Goal: Information Seeking & Learning: Learn about a topic

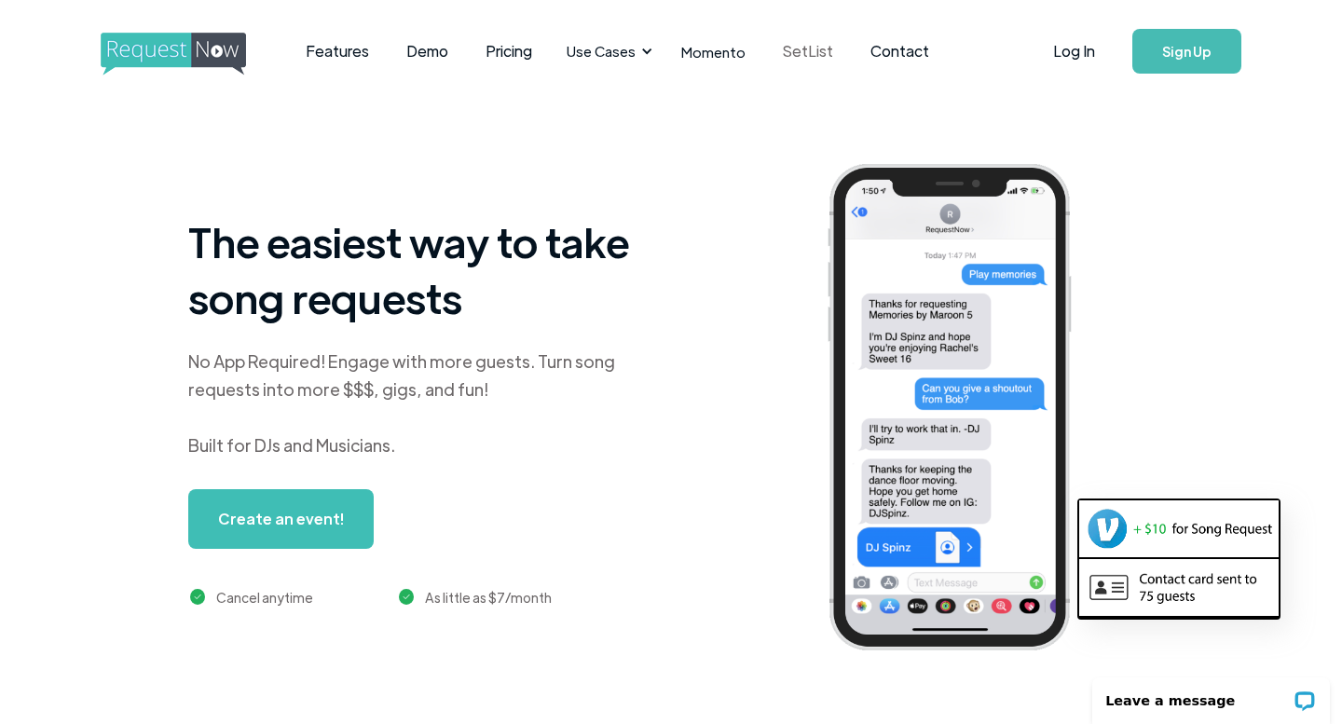
click at [798, 42] on link "SetList" at bounding box center [808, 51] width 88 height 58
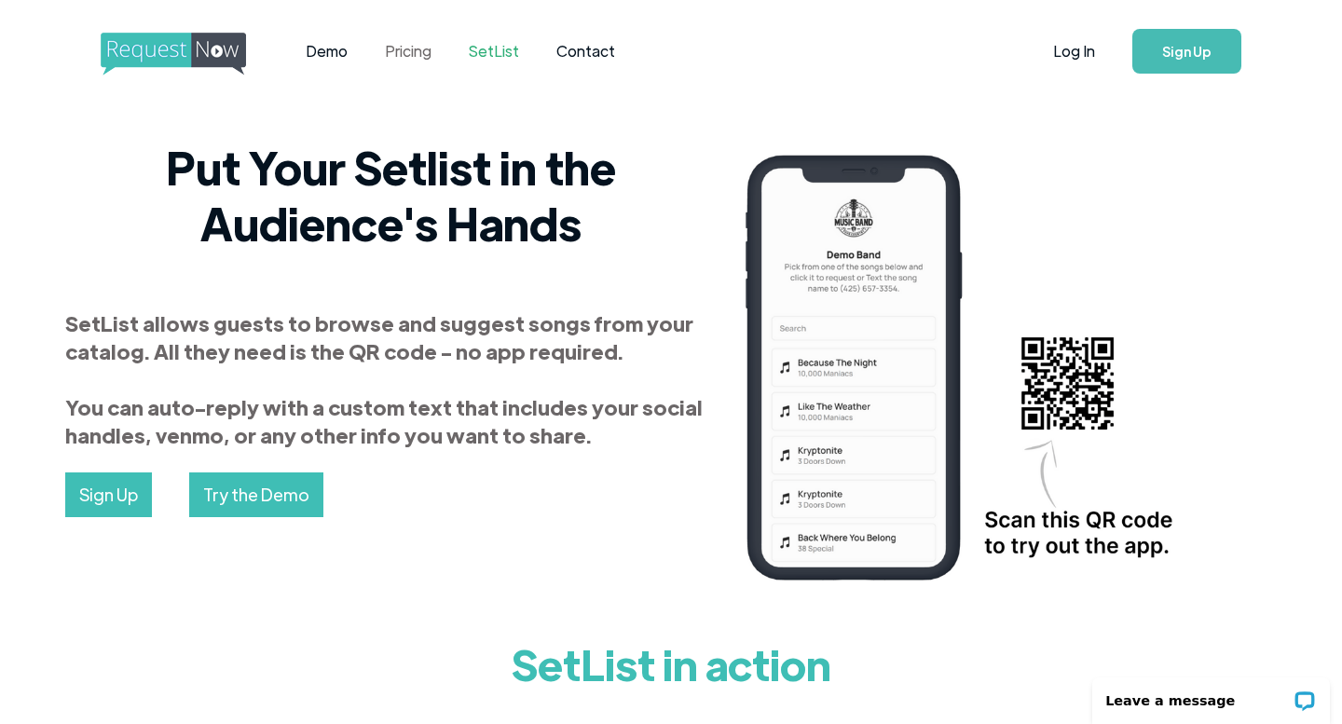
click at [405, 54] on link "Pricing" at bounding box center [408, 51] width 84 height 58
click at [186, 58] on img "home" at bounding box center [191, 54] width 180 height 43
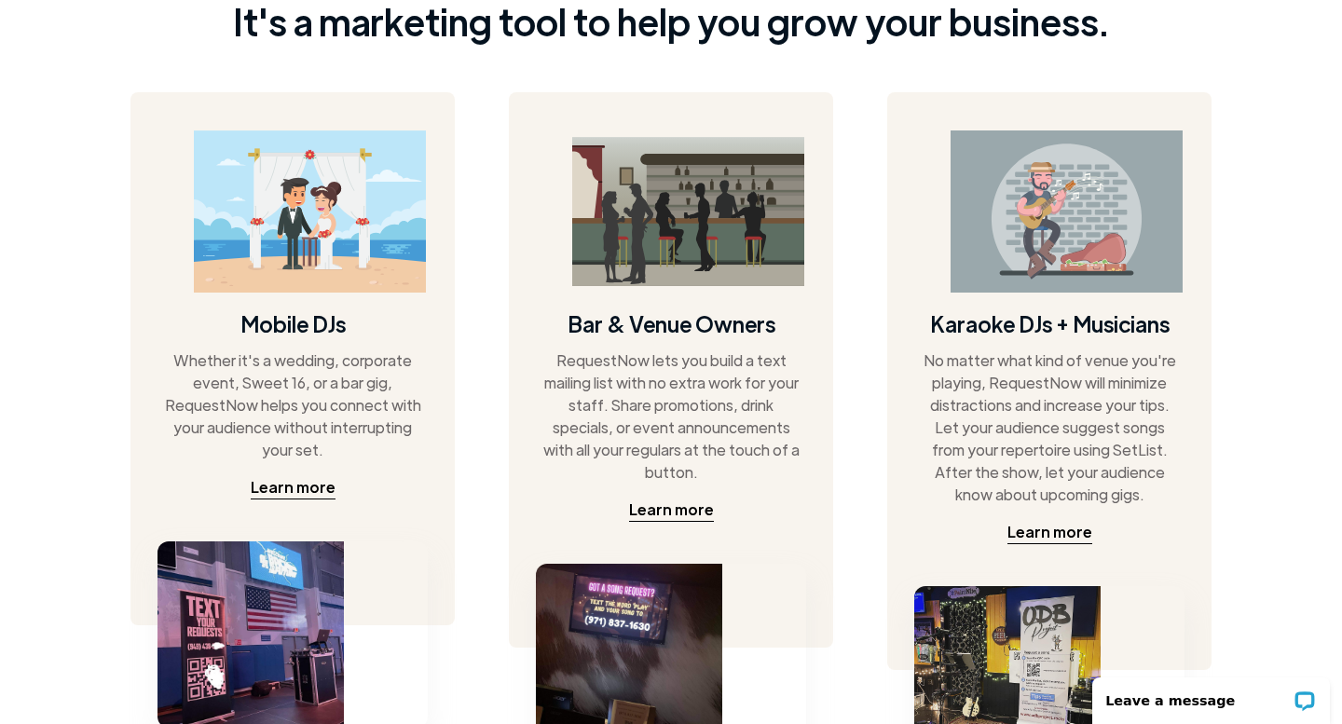
scroll to position [897, 0]
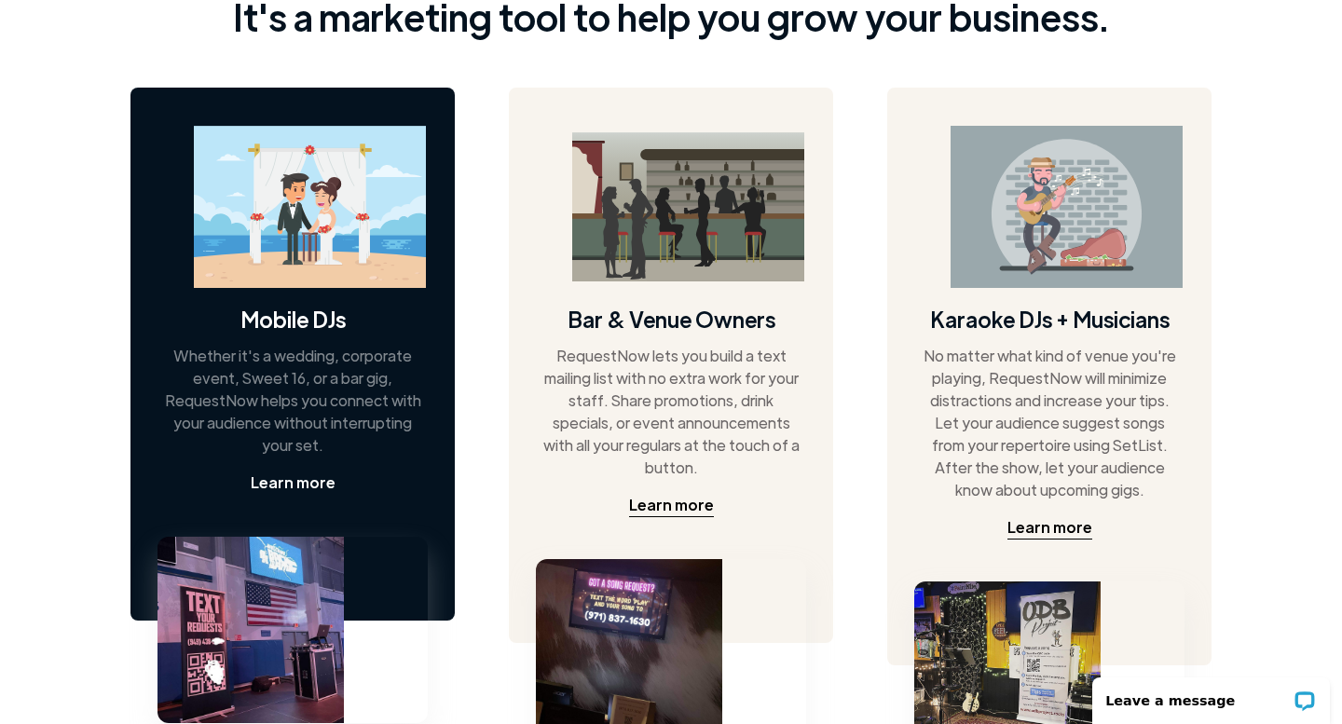
click at [280, 476] on div "Learn more" at bounding box center [293, 483] width 85 height 22
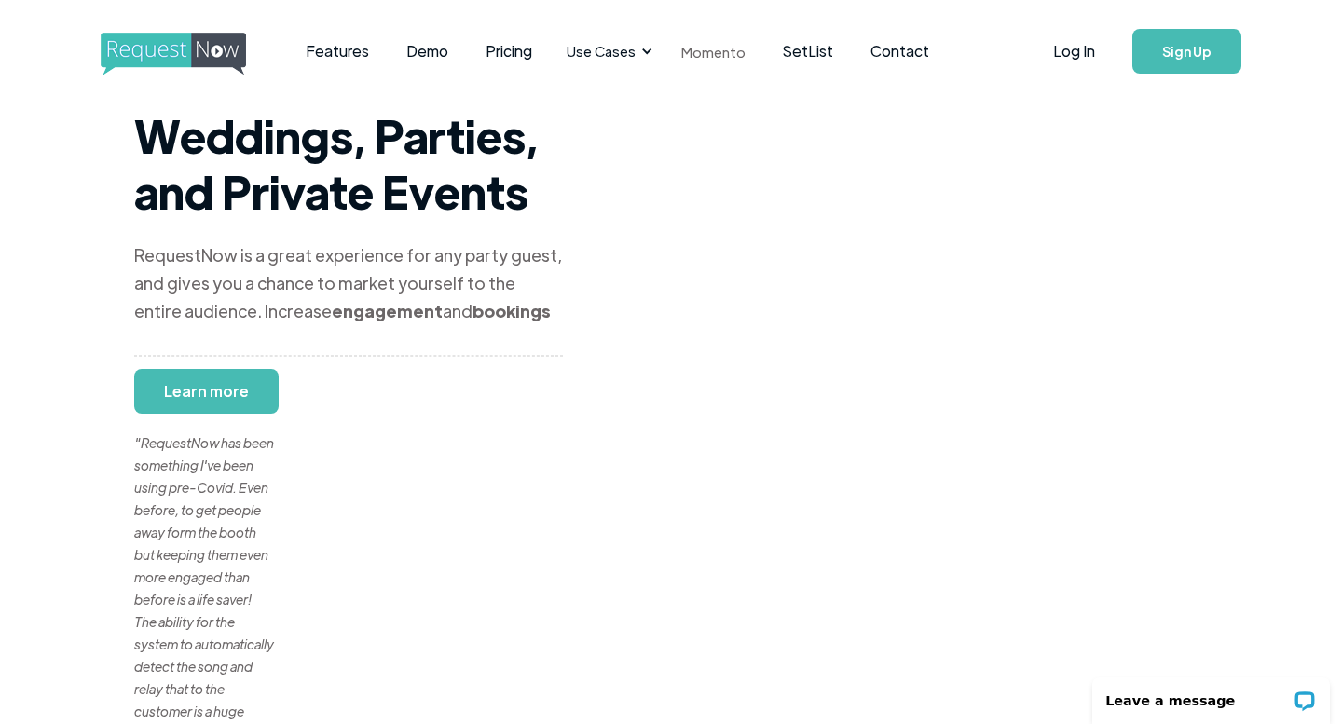
click at [698, 52] on link "Momento" at bounding box center [714, 51] width 102 height 55
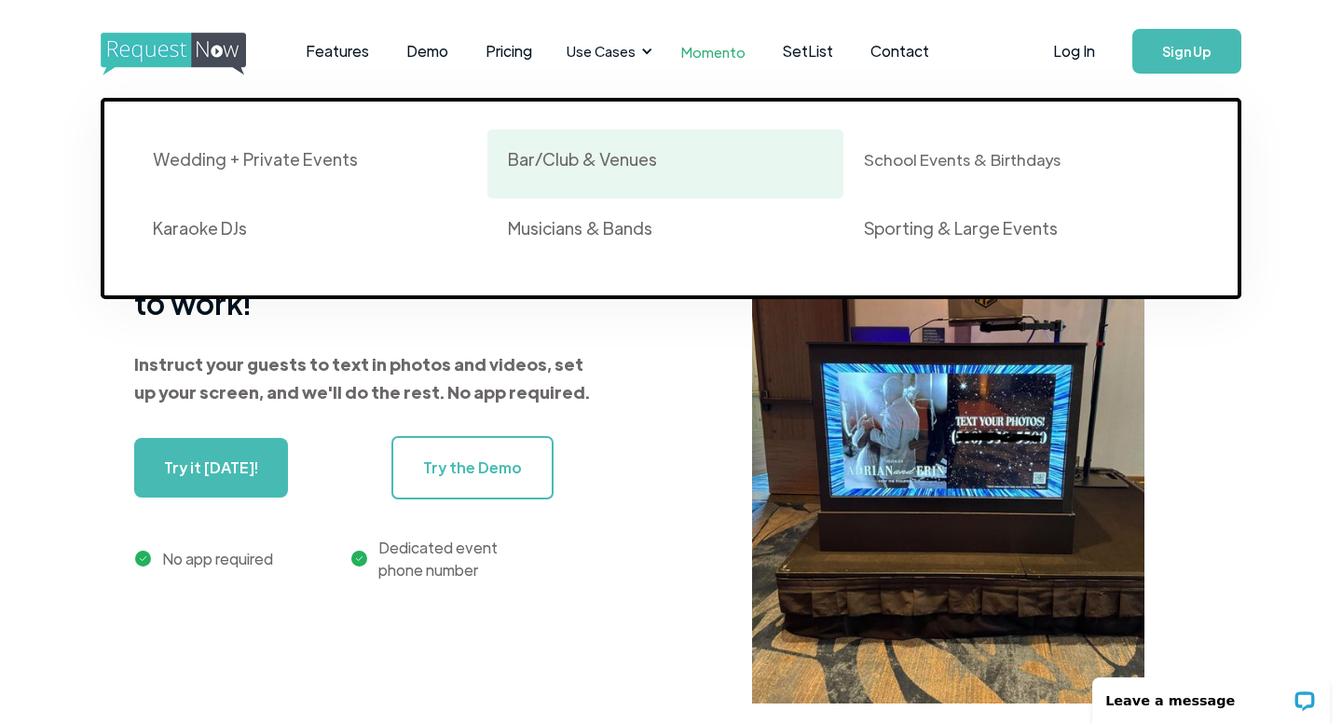
click at [570, 161] on div "Bar/Club & Venues" at bounding box center [582, 159] width 149 height 22
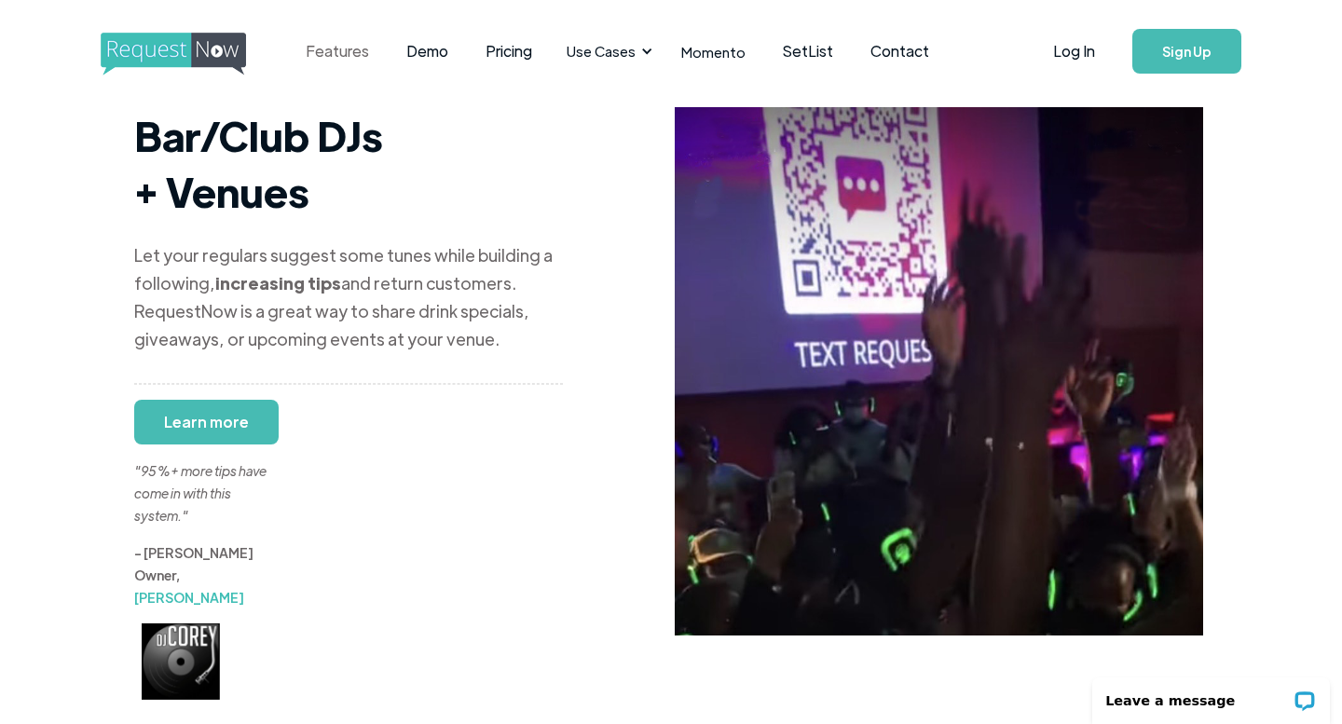
click at [344, 42] on link "Features" at bounding box center [337, 51] width 101 height 58
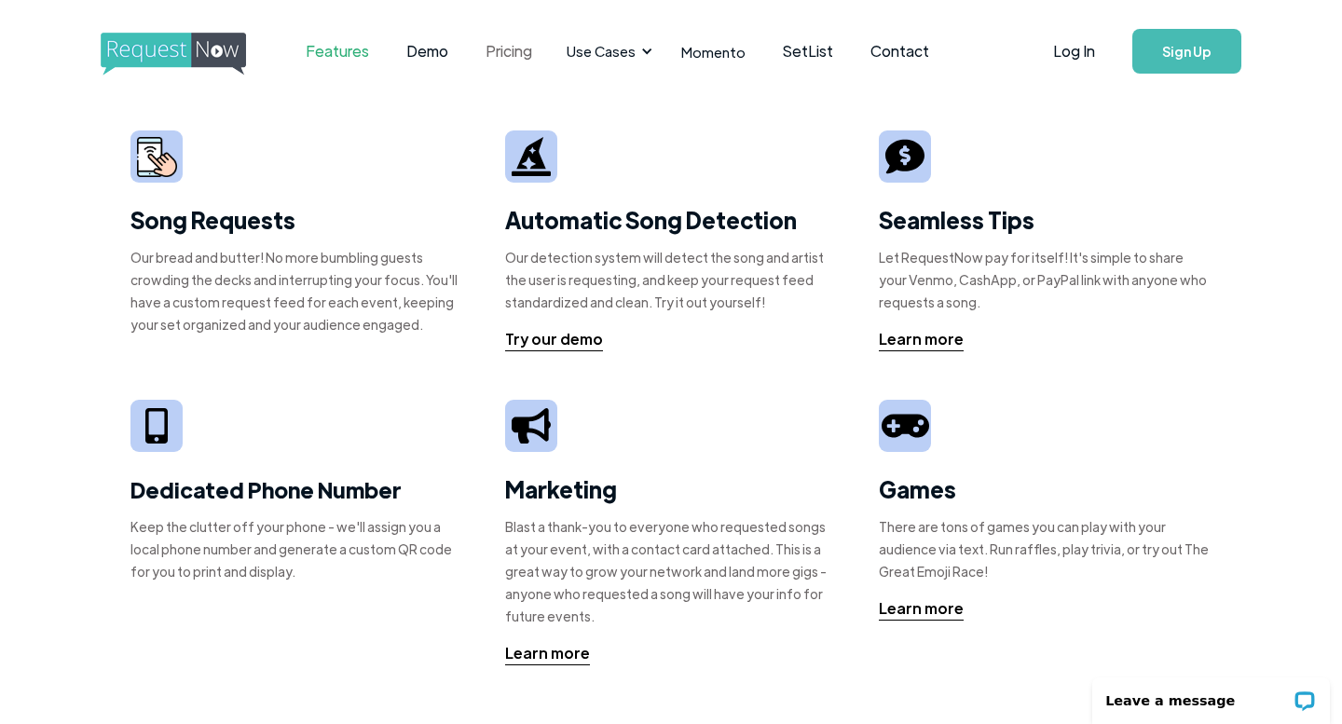
click at [523, 47] on link "Pricing" at bounding box center [509, 51] width 84 height 58
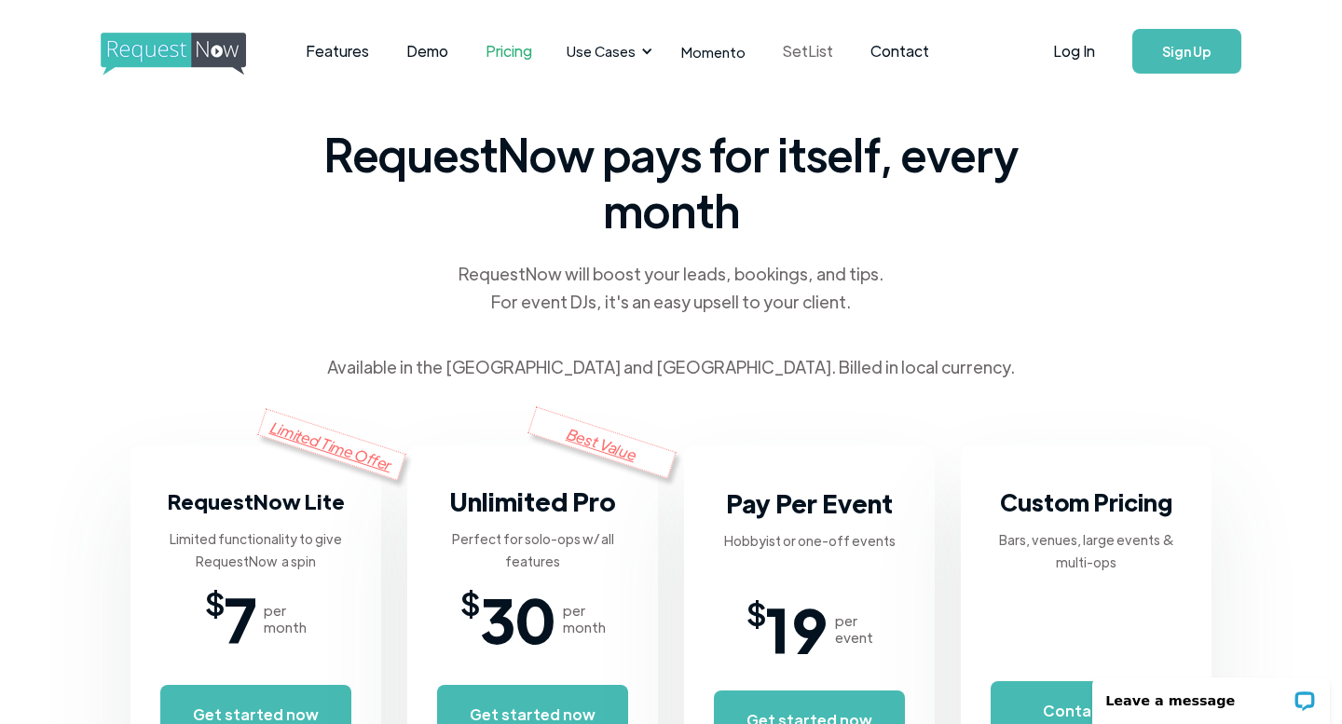
click at [809, 45] on link "SetList" at bounding box center [808, 51] width 88 height 58
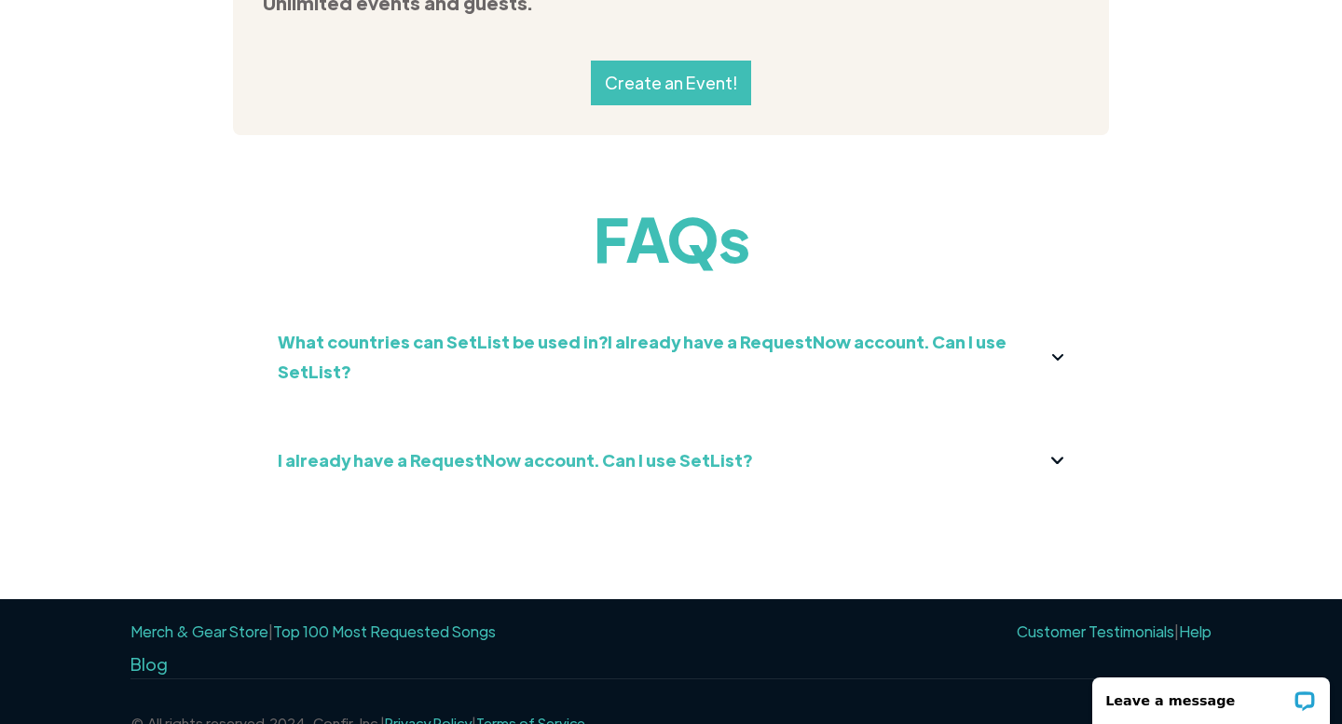
scroll to position [2095, 0]
